Goal: Task Accomplishment & Management: Use online tool/utility

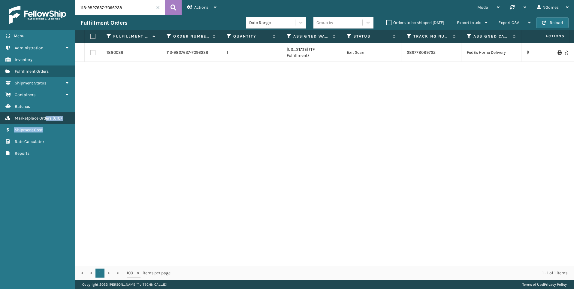
click at [45, 123] on ul "Administration Inventory Fulfillment Orders Shipment Status Containers Batches …" at bounding box center [37, 100] width 75 height 117
drag, startPoint x: 45, startPoint y: 123, endPoint x: 45, endPoint y: 118, distance: 5.1
click at [45, 118] on span "Marketplace Orders" at bounding box center [33, 118] width 37 height 5
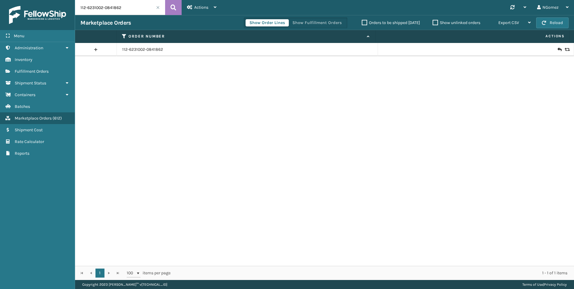
click at [117, 11] on input "112-6231002-0841862" at bounding box center [120, 7] width 90 height 15
paste input "114-6875719-9184222"
type input "114-6875719-9184222"
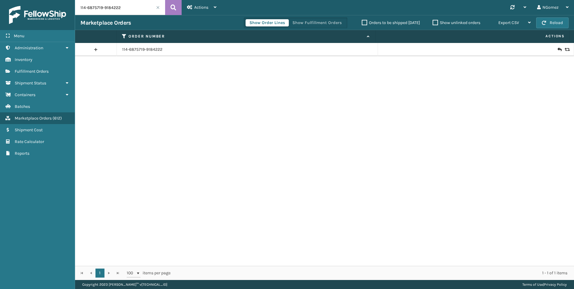
click at [558, 50] on icon at bounding box center [560, 50] width 4 height 6
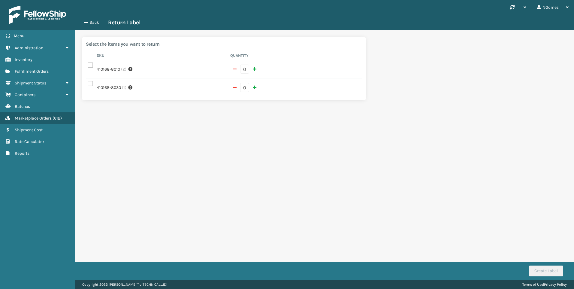
click at [94, 65] on label at bounding box center [91, 65] width 7 height 5
click at [88, 65] on input "checkbox" at bounding box center [88, 64] width 0 height 4
checkbox input "true"
type input "1"
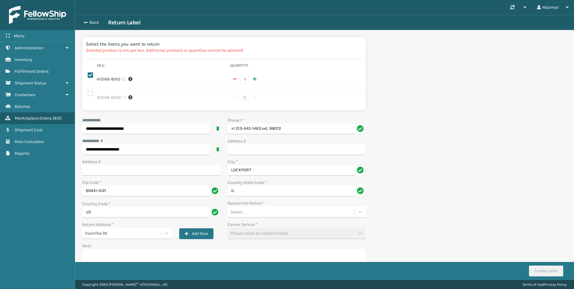
click at [241, 209] on div "Select..." at bounding box center [238, 212] width 14 height 6
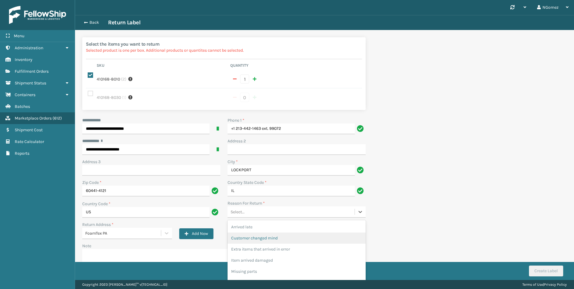
click at [278, 232] on div "Customer changed mind" at bounding box center [297, 237] width 138 height 11
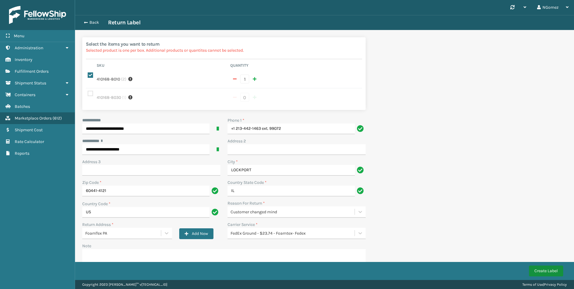
click at [554, 273] on button "Create Label" at bounding box center [546, 271] width 34 height 11
